Goal: Task Accomplishment & Management: Manage account settings

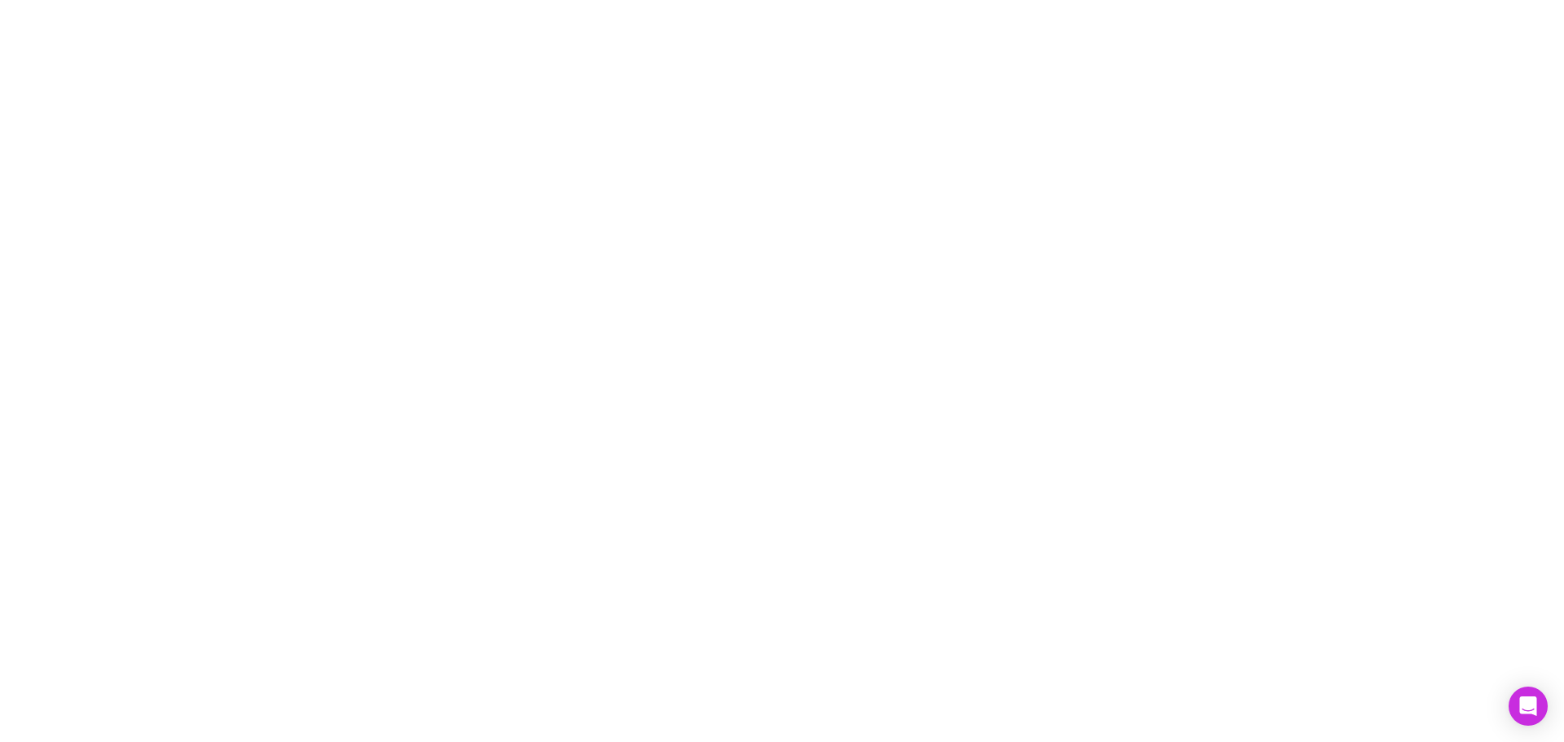
click at [100, 178] on div at bounding box center [782, 371] width 1564 height 742
click at [93, 125] on div at bounding box center [782, 371] width 1564 height 742
